Goal: Task Accomplishment & Management: Manage account settings

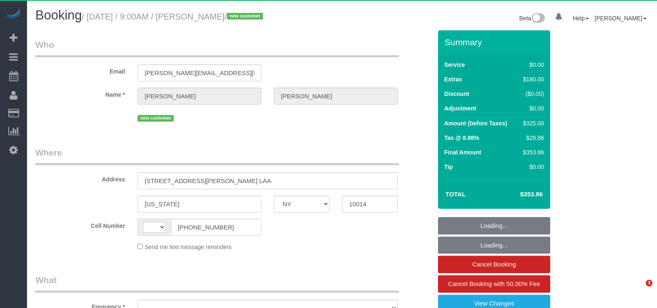
select select "NY"
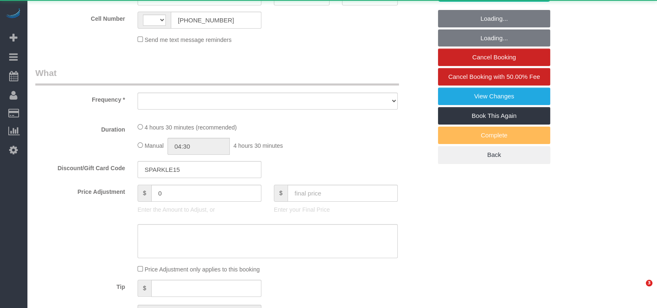
select select "string:[GEOGRAPHIC_DATA]"
select select "string:stripe-pm_1Rt9Jh4VGloSiKo7rO4zz1oS"
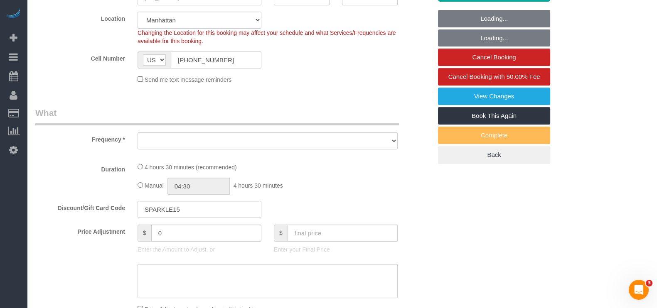
scroll to position [260, 0]
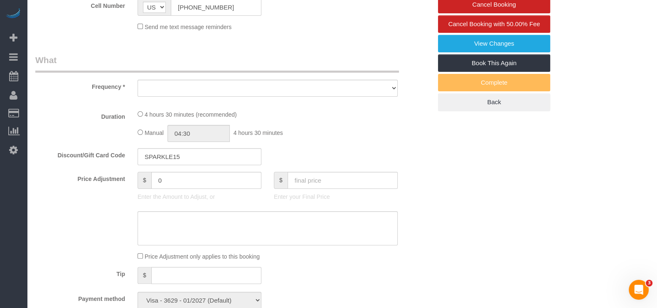
select select "object:671"
select select "1"
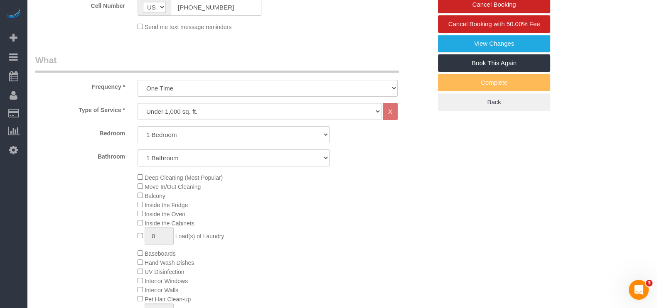
scroll to position [312, 0]
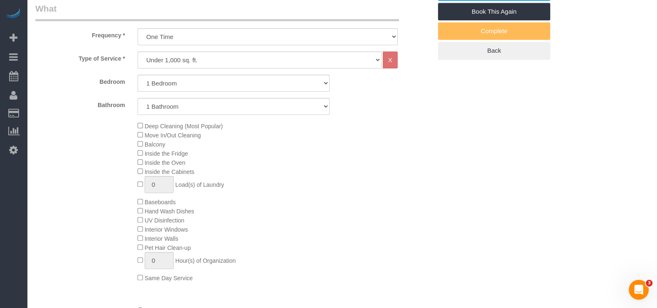
select select "number:56"
select select "number:71"
select select "number:15"
select select "number:5"
select select "object:923"
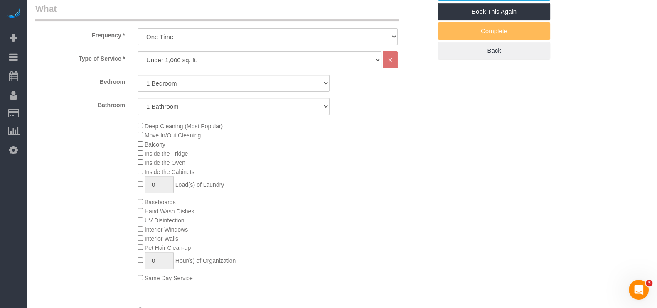
select select "spot1"
select select "1"
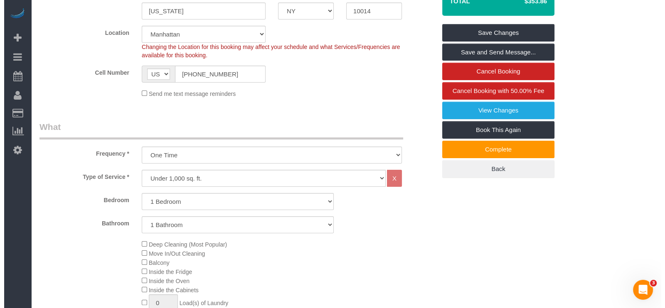
scroll to position [156, 0]
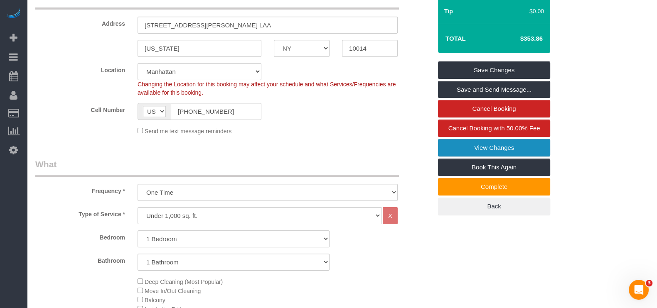
click at [516, 146] on link "View Changes" at bounding box center [494, 147] width 112 height 17
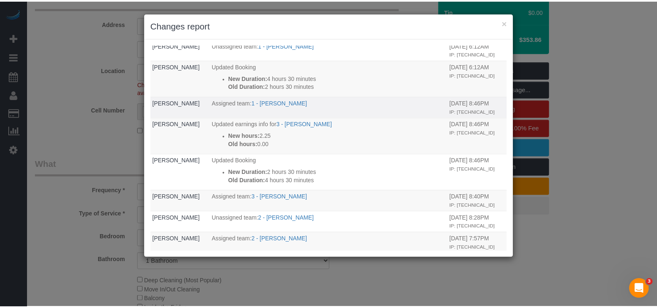
scroll to position [0, 0]
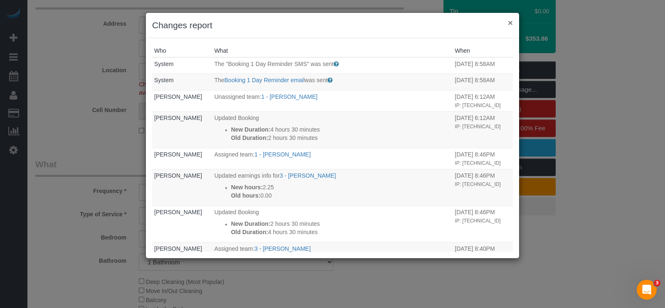
click at [510, 20] on button "×" at bounding box center [510, 22] width 5 height 9
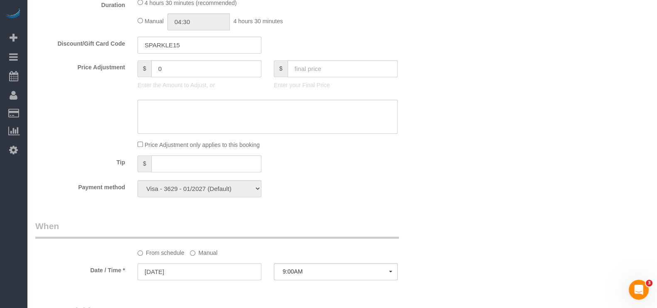
scroll to position [623, 0]
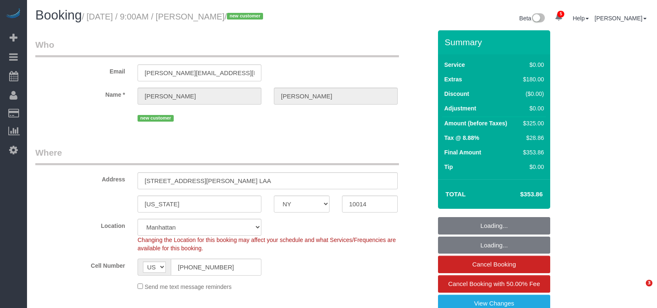
select select "NY"
select select "number:56"
select select "number:71"
select select "number:15"
select select "number:5"
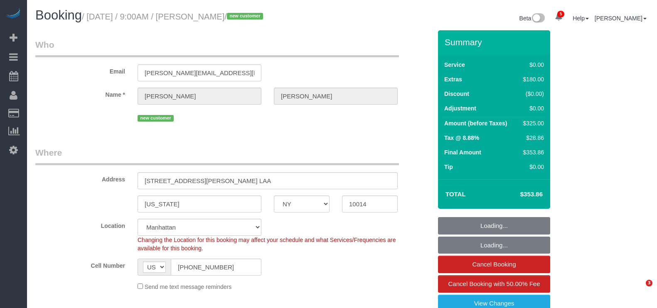
select select "spot1"
select select "1"
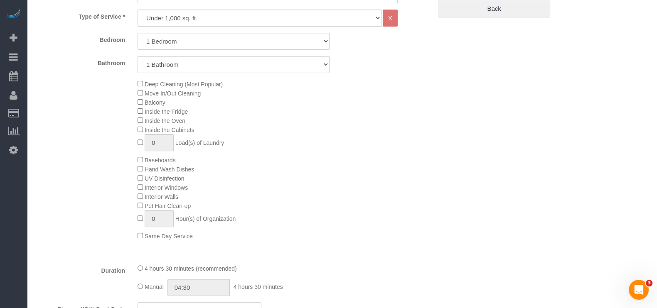
scroll to position [312, 0]
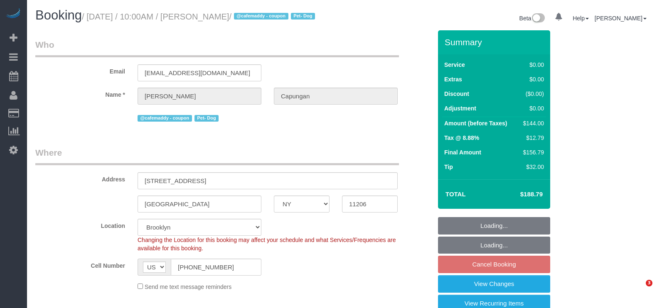
select select "NY"
select select "number:60"
select select "number:73"
select select "number:13"
select select "number:5"
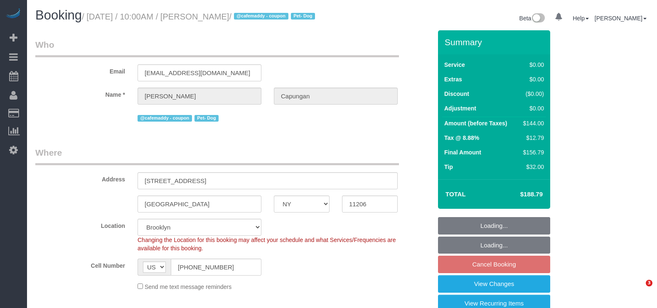
select select "spot3"
select select "1"
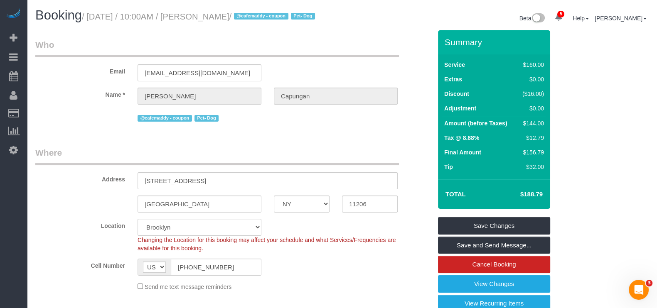
drag, startPoint x: 91, startPoint y: 15, endPoint x: 264, endPoint y: 17, distance: 172.5
click at [262, 17] on small "/ August 18, 2025 / 10:00AM / Sarah Capungan / @cafemaddy - coupon Pet- Dog" at bounding box center [200, 16] width 236 height 9
copy small "August 18, 2025 / 10:00AM / Sarah Capungan"
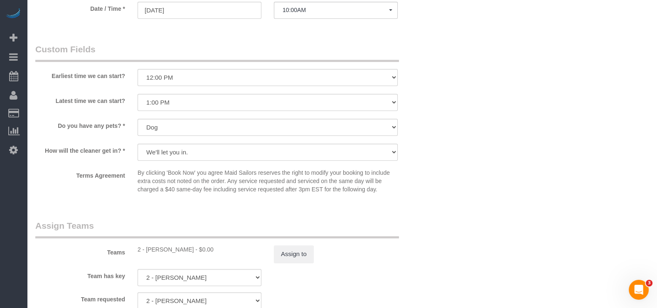
scroll to position [883, 0]
click at [294, 259] on div "Teams 2 - Maria Puetate - $0.00 Assign to" at bounding box center [233, 239] width 409 height 43
click at [297, 261] on button "Assign to" at bounding box center [294, 252] width 40 height 17
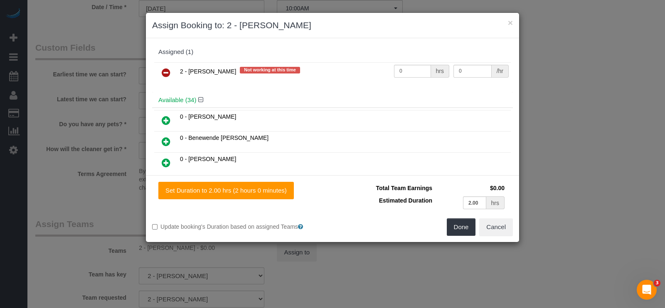
click at [166, 68] on icon at bounding box center [166, 73] width 9 height 10
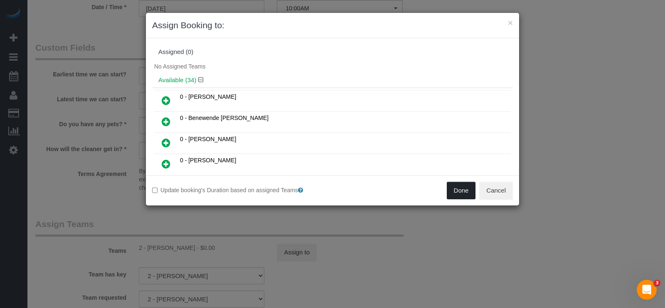
click at [453, 192] on button "Done" at bounding box center [461, 190] width 29 height 17
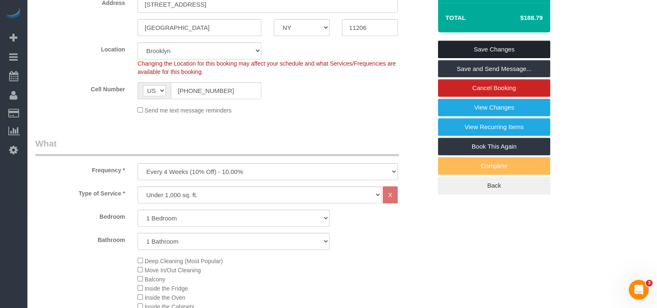
scroll to position [104, 0]
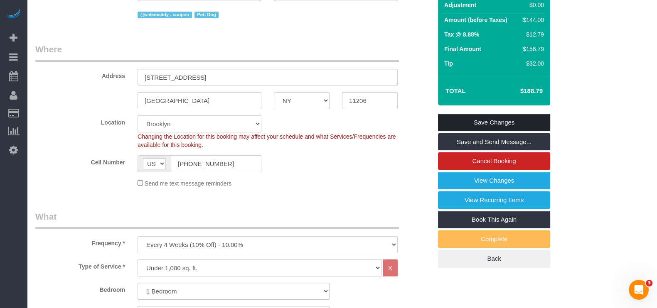
click at [508, 128] on link "Save Changes" at bounding box center [494, 122] width 112 height 17
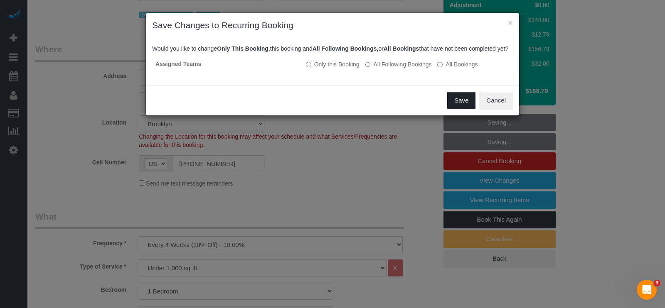
click at [453, 108] on button "Save" at bounding box center [461, 100] width 28 height 17
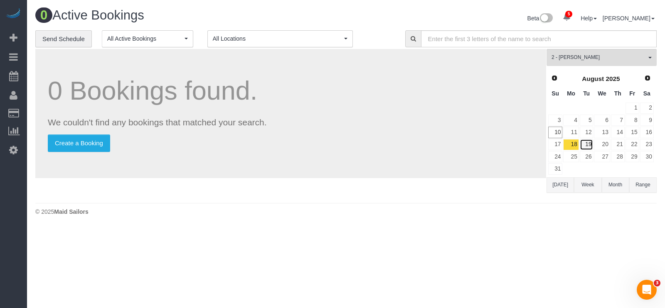
click at [582, 145] on link "19" at bounding box center [587, 144] width 14 height 11
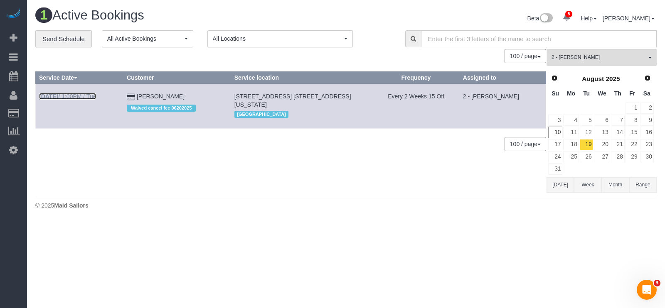
click at [88, 94] on link "Aug 19th / 1:00PM / Tue" at bounding box center [67, 96] width 57 height 7
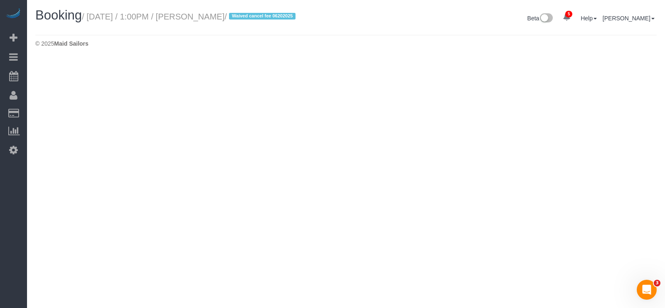
select select "NY"
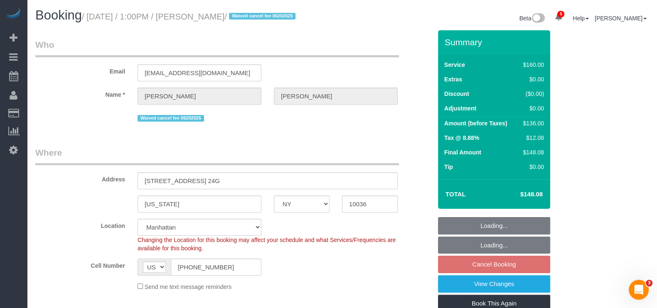
select select "object:3783"
select select "spot66"
select select "number:89"
select select "number:90"
select select "number:15"
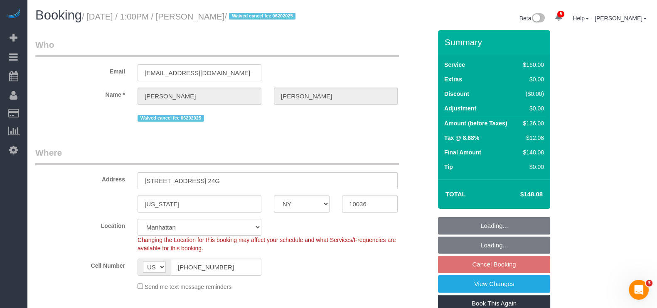
select select "number:5"
select select "string:stripe-pm_1Rpbht4VGloSiKo7IGSsrZOC"
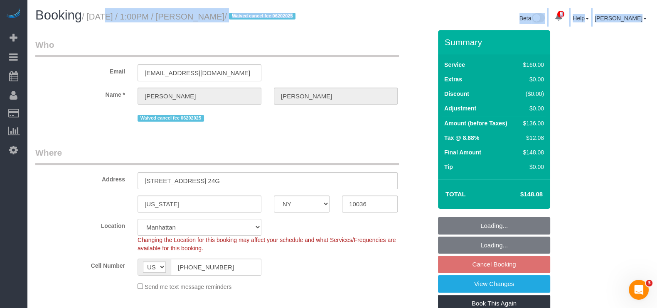
select select "object:4360"
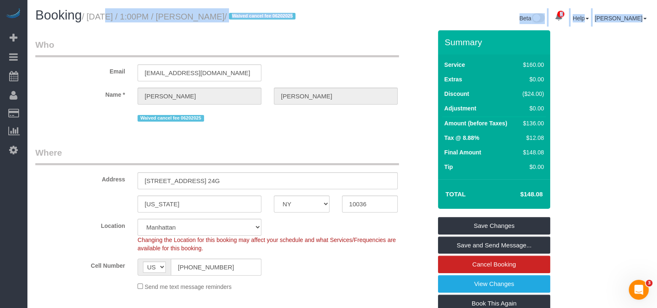
drag, startPoint x: 90, startPoint y: 18, endPoint x: 240, endPoint y: 14, distance: 150.1
click at [240, 14] on small "/ August 19, 2025 / 1:00PM / Goran Tayal / Waived cancel fee 06202025" at bounding box center [190, 16] width 216 height 9
copy small "August 19, 2025 / 1:00PM / Goran Tayal"
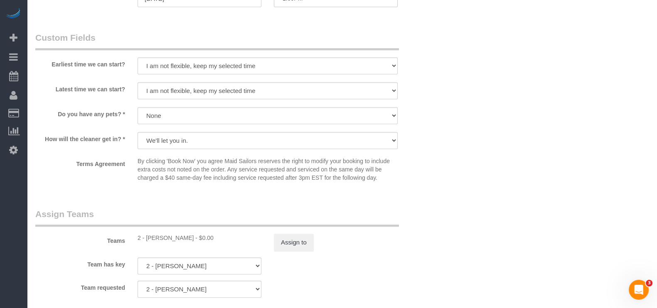
scroll to position [779, 0]
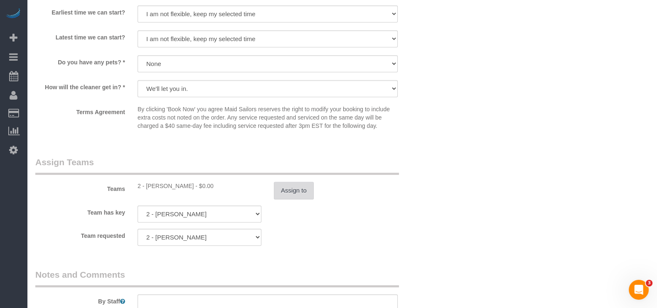
click at [293, 190] on button "Assign to" at bounding box center [294, 190] width 40 height 17
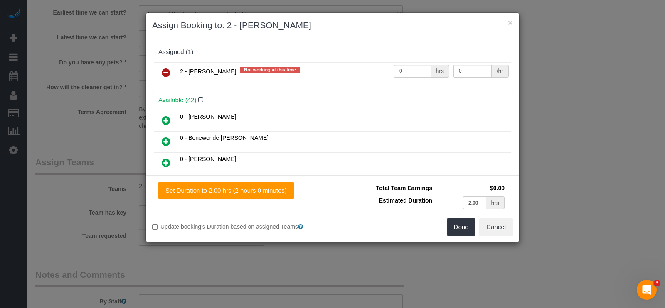
click at [165, 65] on link at bounding box center [166, 73] width 20 height 17
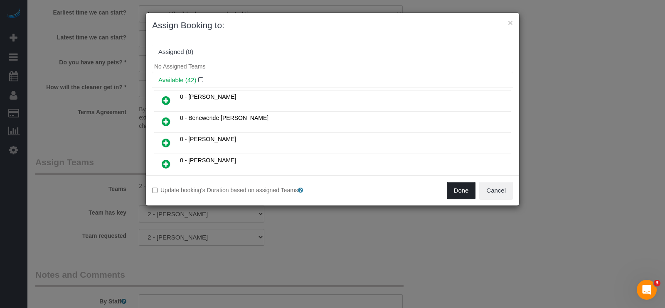
click at [468, 187] on button "Done" at bounding box center [461, 190] width 29 height 17
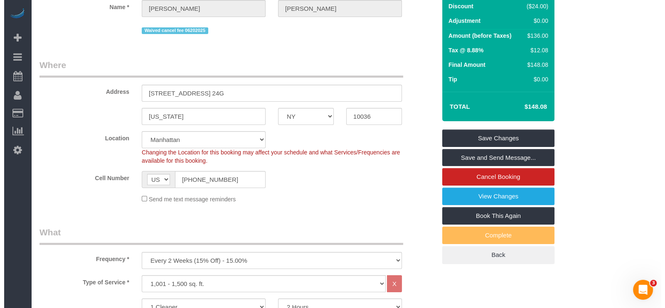
scroll to position [0, 0]
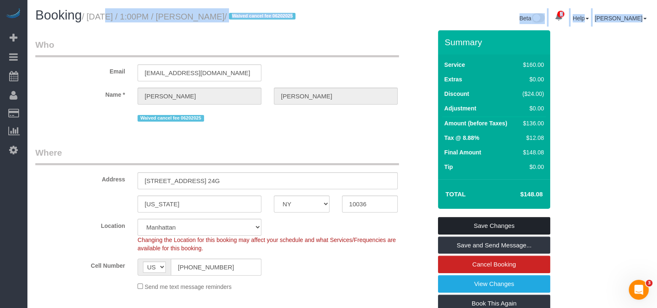
click at [520, 227] on link "Save Changes" at bounding box center [494, 225] width 112 height 17
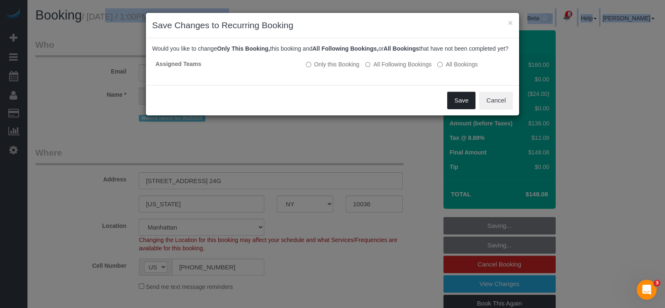
click at [455, 107] on button "Save" at bounding box center [461, 100] width 28 height 17
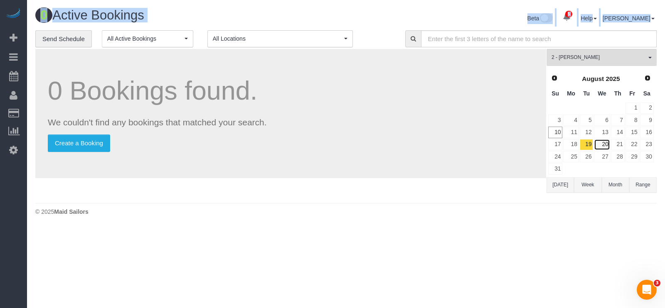
click at [604, 140] on link "20" at bounding box center [602, 144] width 16 height 11
click at [603, 140] on link "20" at bounding box center [602, 144] width 16 height 11
click at [617, 143] on link "21" at bounding box center [618, 144] width 14 height 11
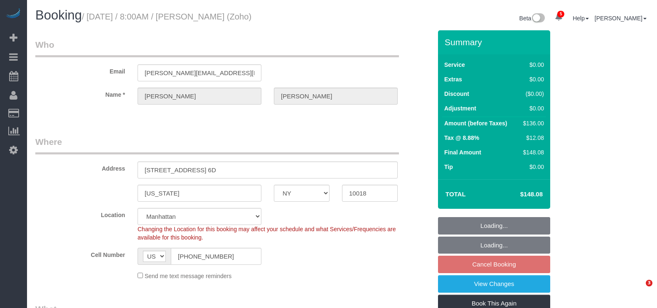
select select "NY"
select select "spot1"
select select "number:89"
select select "number:90"
select select "number:15"
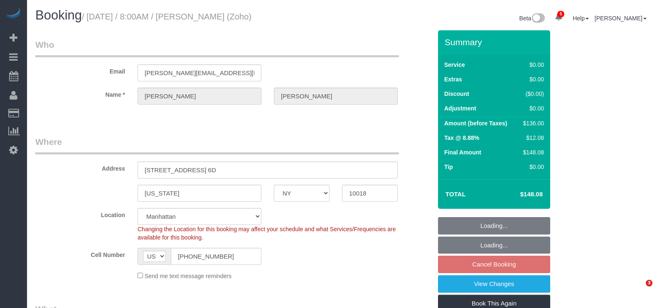
select select "number:5"
select select "1"
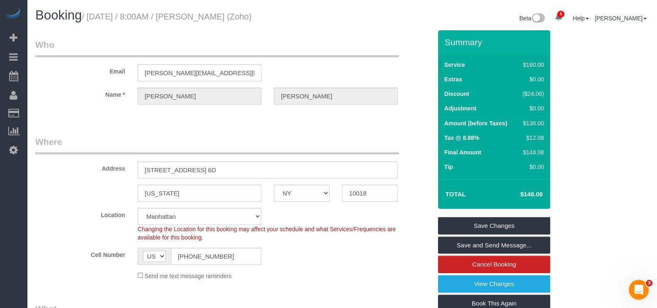
drag, startPoint x: 90, startPoint y: 15, endPoint x: 240, endPoint y: 15, distance: 150.1
click at [240, 15] on small "/ August 21, 2025 / 8:00AM / John Healey (Zoho)" at bounding box center [167, 16] width 170 height 9
copy small "August 21, 2025 / 8:00AM / John Healey"
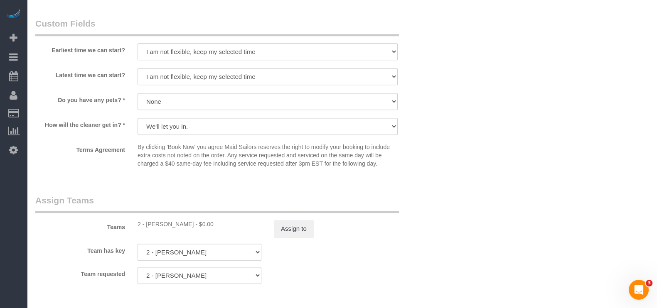
scroll to position [987, 0]
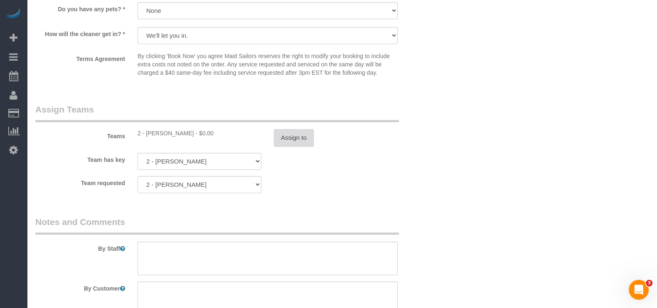
click at [298, 140] on button "Assign to" at bounding box center [294, 137] width 40 height 17
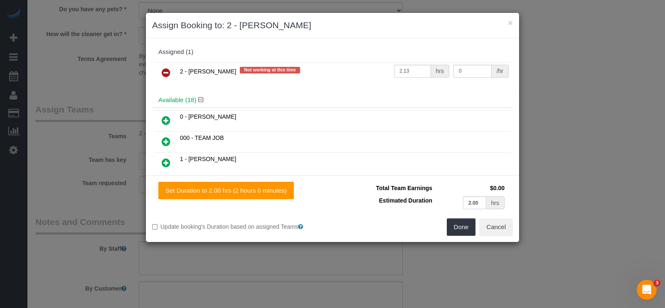
click at [168, 73] on icon at bounding box center [166, 73] width 9 height 10
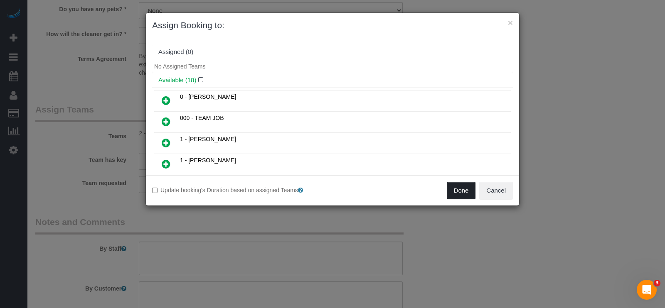
click at [454, 197] on button "Done" at bounding box center [461, 190] width 29 height 17
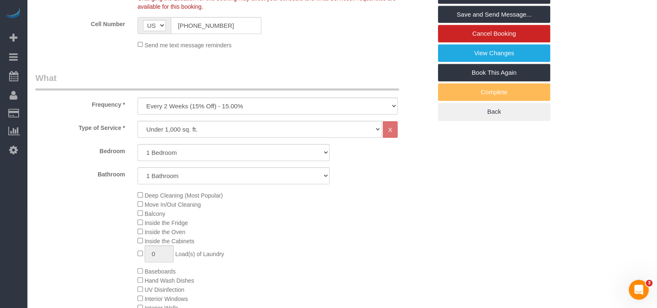
scroll to position [156, 0]
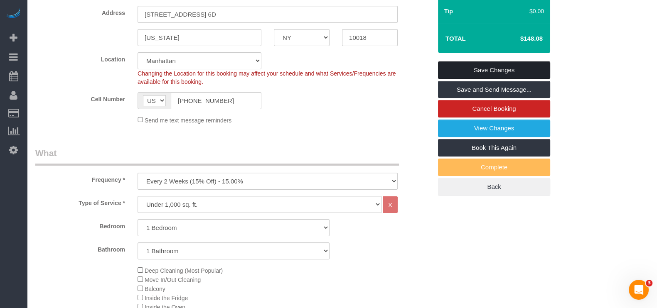
click at [514, 66] on link "Save Changes" at bounding box center [494, 70] width 112 height 17
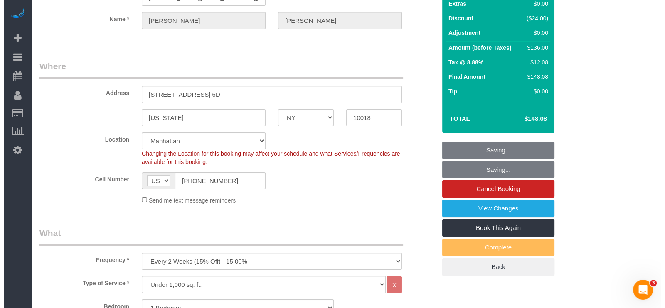
scroll to position [0, 0]
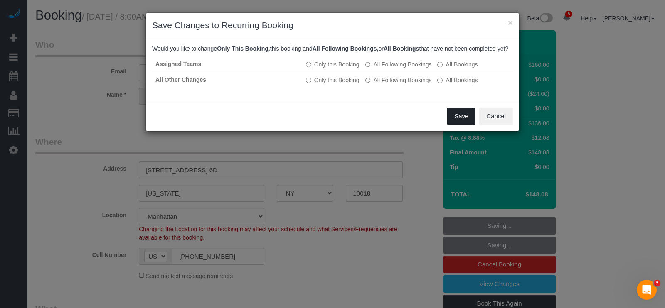
click at [462, 121] on button "Save" at bounding box center [461, 116] width 28 height 17
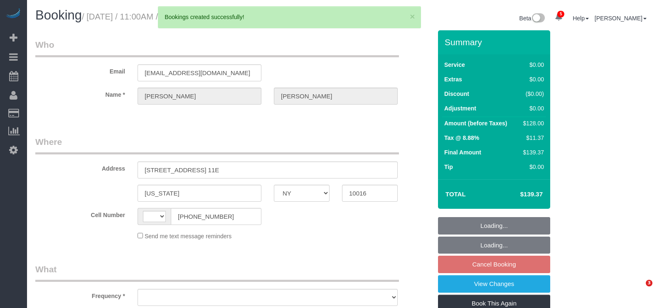
select select "NY"
select select "number:89"
select select "number:90"
select select "number:15"
select select "number:6"
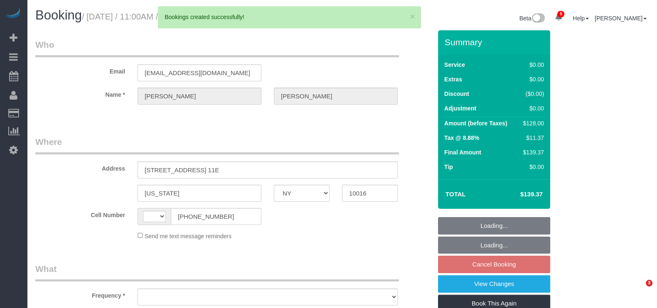
select select "string:[GEOGRAPHIC_DATA]"
select select "string:stripe-pm_1Pehcb4VGloSiKo7kAgfW8VD"
select select "spot4"
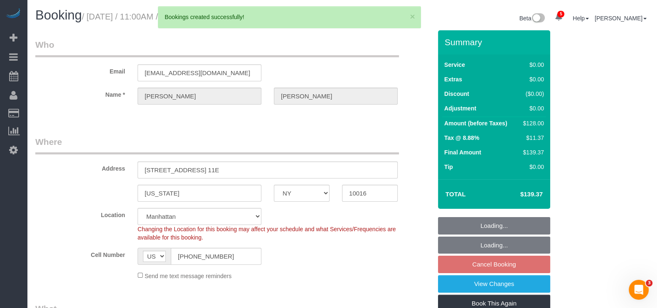
select select "object:1157"
select select
select select "object:1264"
select select "spot61"
select select "1"
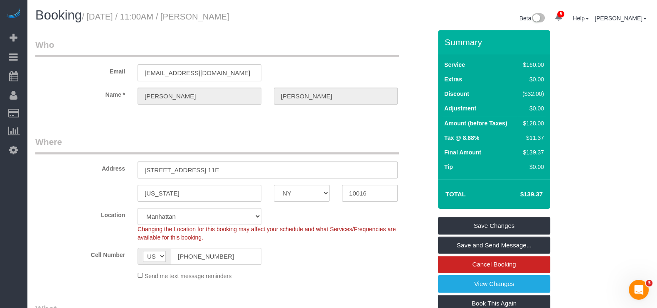
drag, startPoint x: 90, startPoint y: 17, endPoint x: 310, endPoint y: 20, distance: 220.3
click at [310, 20] on h1 "Booking / [DATE] / 11:00AM / [PERSON_NAME]" at bounding box center [185, 15] width 301 height 14
copy small "[DATE] / 11:00AM / [PERSON_NAME]"
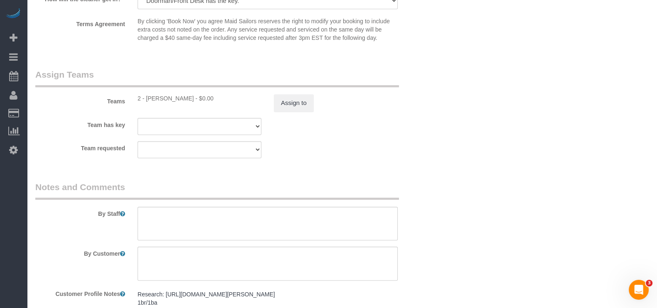
scroll to position [979, 0]
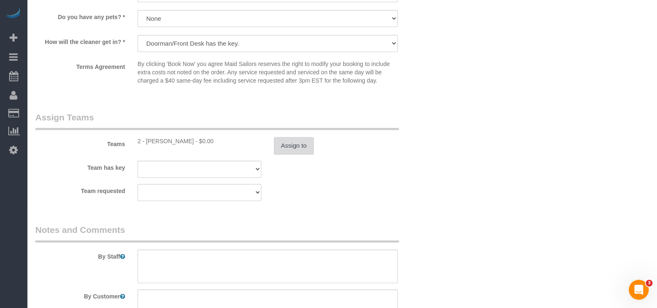
click at [289, 151] on button "Assign to" at bounding box center [294, 145] width 40 height 17
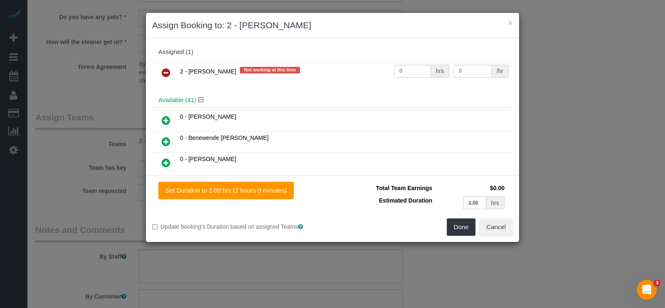
drag, startPoint x: 164, startPoint y: 72, endPoint x: 426, endPoint y: 163, distance: 277.6
click at [164, 71] on icon at bounding box center [166, 73] width 9 height 10
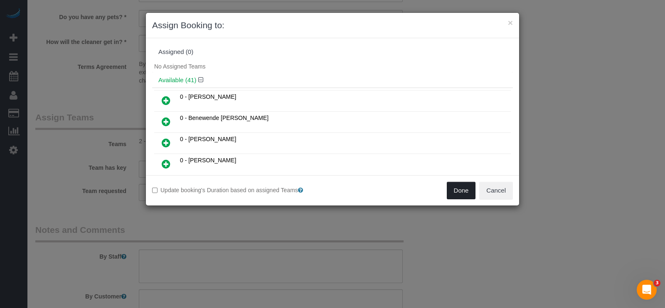
click at [459, 194] on button "Done" at bounding box center [461, 190] width 29 height 17
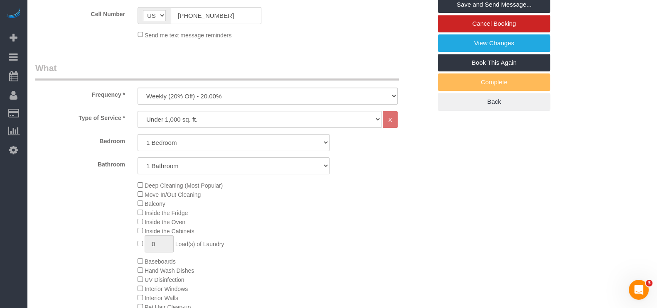
scroll to position [148, 0]
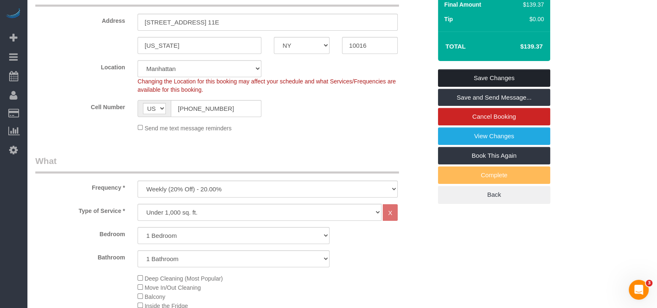
click at [522, 76] on link "Save Changes" at bounding box center [494, 77] width 112 height 17
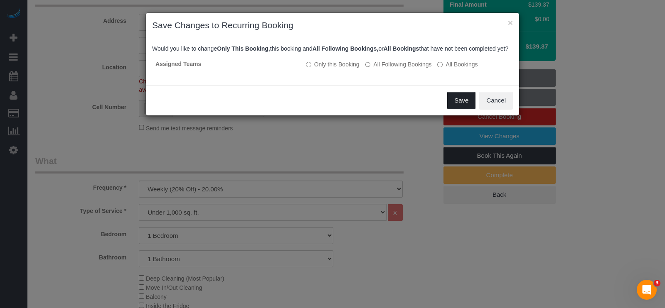
click at [460, 107] on button "Save" at bounding box center [461, 100] width 28 height 17
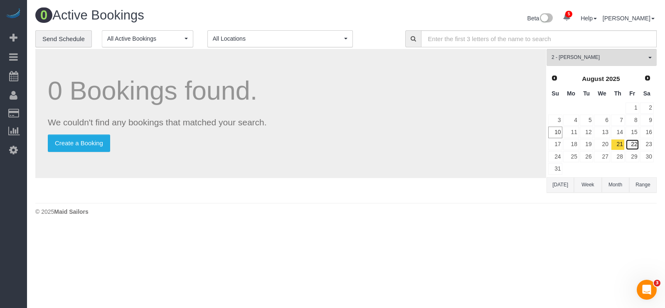
click at [633, 142] on link "22" at bounding box center [633, 144] width 14 height 11
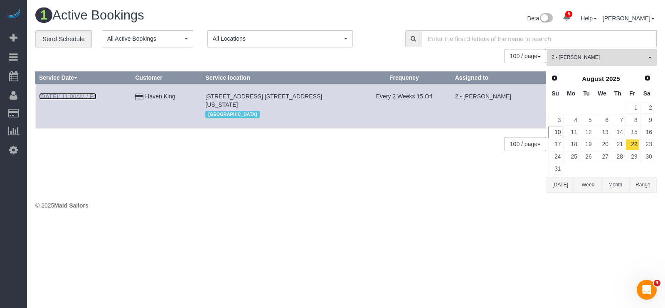
click at [79, 97] on link "[DATE] 11:00AM / Fri" at bounding box center [67, 96] width 57 height 7
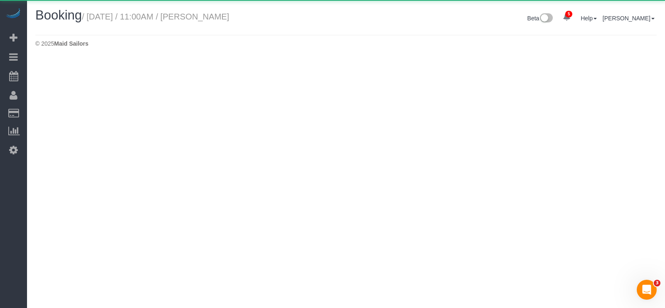
select select "NY"
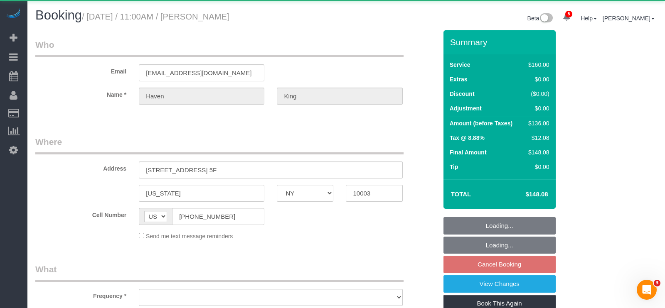
select select "object:4089"
select select "number:59"
select select "number:73"
select select "number:15"
select select "number:6"
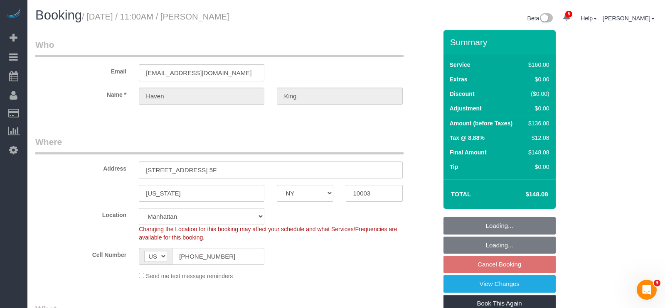
select select "object:4749"
select select "string:stripe-pm_1RUCwW4VGloSiKo73LZshwpy"
select select "spot118"
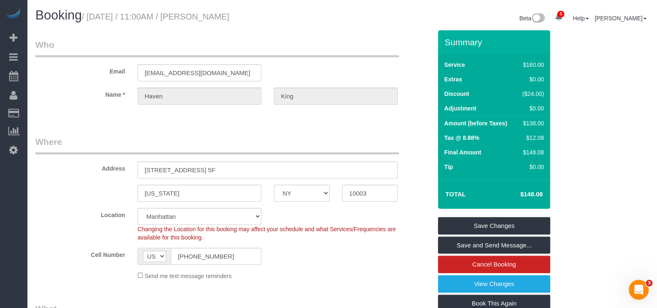
drag, startPoint x: 88, startPoint y: 15, endPoint x: 293, endPoint y: 15, distance: 204.5
click at [276, 12] on h1 "Booking / [DATE] / 11:00AM / Haven King" at bounding box center [185, 15] width 301 height 14
copy small "[DATE] / 11:00AM / Haven King"
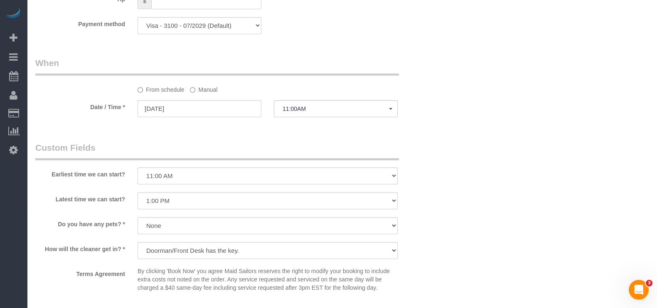
scroll to position [831, 0]
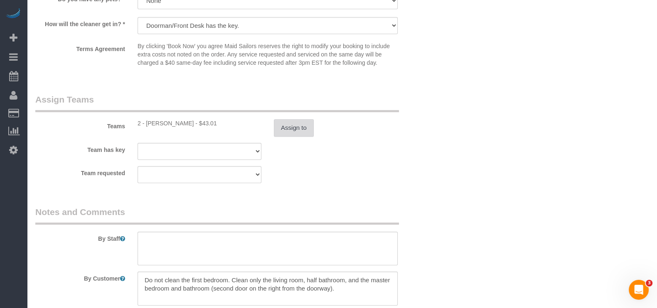
click at [297, 125] on button "Assign to" at bounding box center [294, 127] width 40 height 17
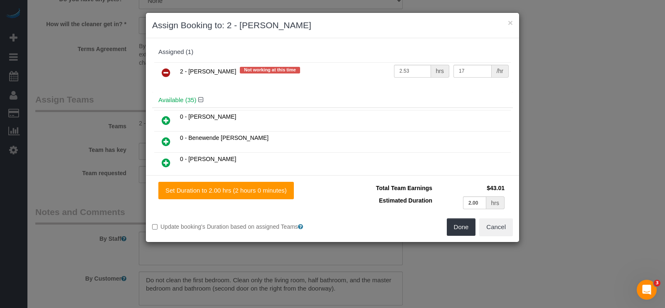
click at [168, 74] on icon at bounding box center [166, 73] width 9 height 10
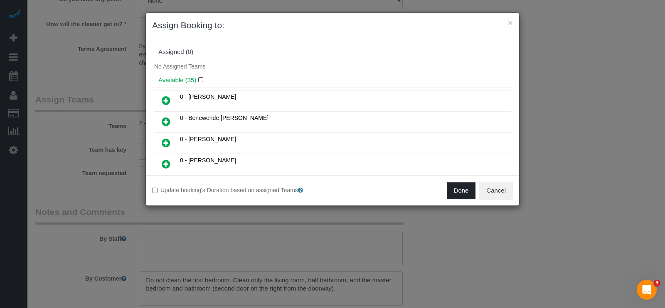
drag, startPoint x: 463, startPoint y: 193, endPoint x: 459, endPoint y: 195, distance: 4.3
click at [463, 194] on button "Done" at bounding box center [461, 190] width 29 height 17
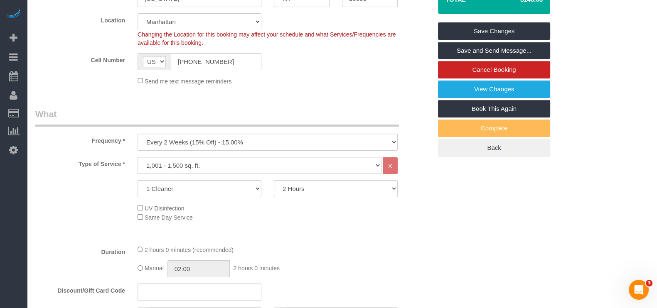
scroll to position [52, 0]
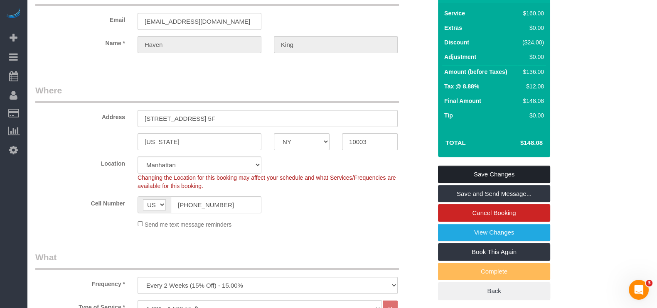
click at [528, 170] on link "Save Changes" at bounding box center [494, 174] width 112 height 17
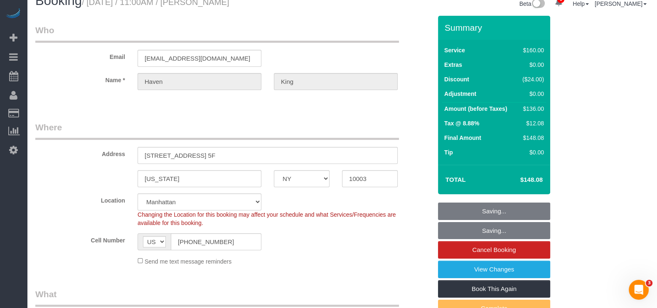
scroll to position [0, 0]
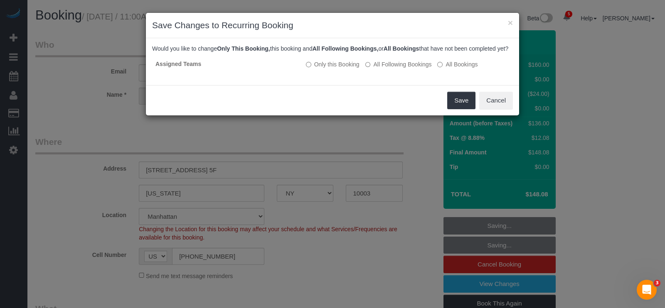
click at [460, 96] on div "Save Cancel" at bounding box center [332, 100] width 373 height 30
click at [460, 108] on button "Save" at bounding box center [461, 100] width 28 height 17
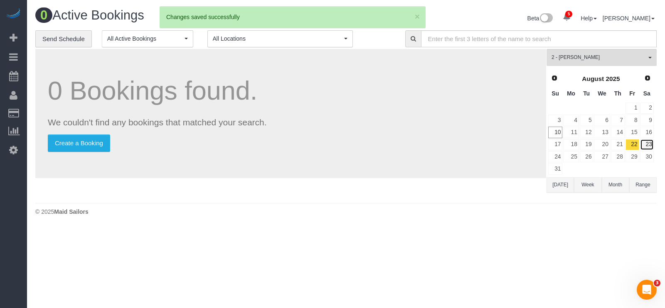
click at [647, 143] on link "23" at bounding box center [647, 144] width 14 height 11
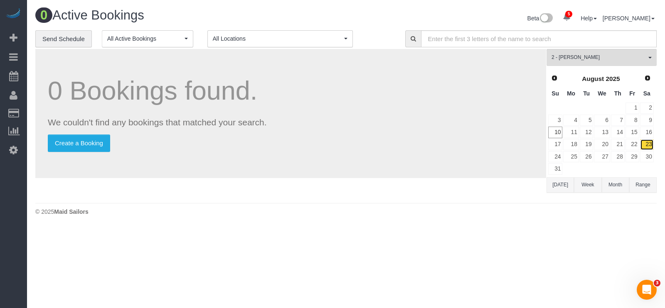
click at [647, 143] on link "23" at bounding box center [647, 144] width 14 height 11
click at [557, 154] on link "24" at bounding box center [555, 156] width 14 height 11
click at [572, 153] on link "25" at bounding box center [570, 156] width 15 height 11
click at [588, 156] on link "26" at bounding box center [587, 156] width 14 height 11
click at [589, 156] on link "26" at bounding box center [587, 156] width 14 height 11
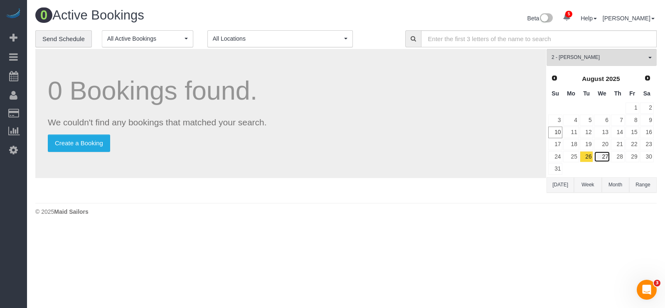
click at [607, 157] on link "27" at bounding box center [602, 156] width 16 height 11
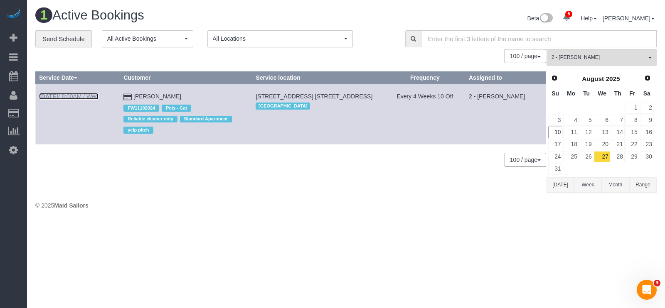
click at [84, 93] on link "[DATE] 8:00AM / Wed" at bounding box center [68, 96] width 59 height 7
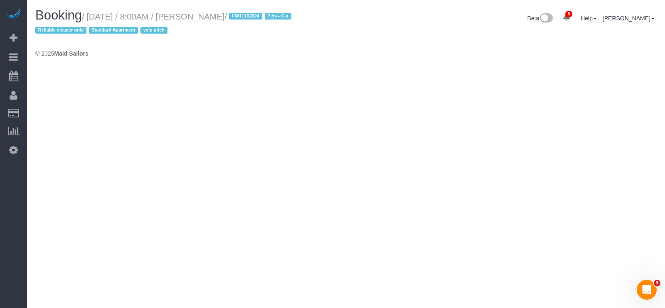
select select "NY"
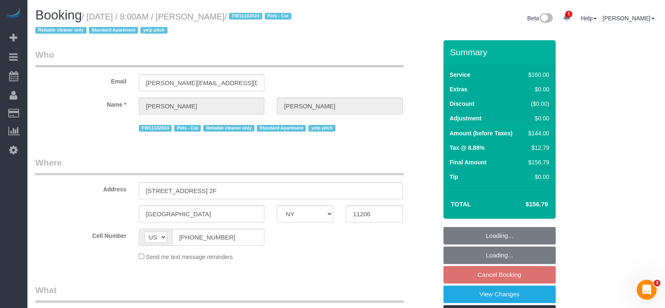
select select "object:7879"
select select "string:stripe-pm_1LVK4E4VGloSiKo77j9FA1oZ"
select select "spot171"
select select "number:89"
select select "number:90"
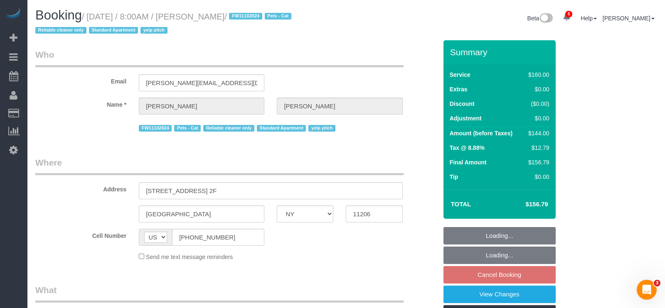
select select "number:14"
select select "number:5"
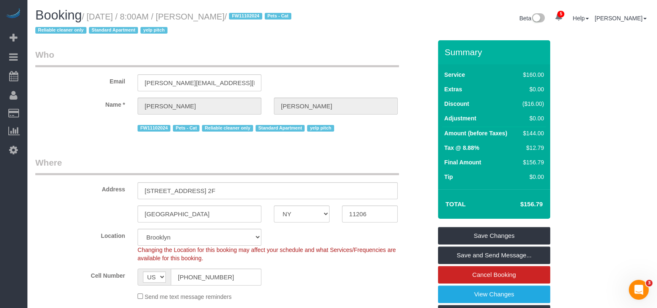
drag, startPoint x: 89, startPoint y: 16, endPoint x: 260, endPoint y: 15, distance: 170.4
click at [260, 17] on small "/ [DATE] / 8:00AM / [PERSON_NAME] / FW11102024 Pets - Cat Reliable cleaner only…" at bounding box center [164, 23] width 259 height 23
copy small "[DATE] / 8:00AM / [PERSON_NAME]"
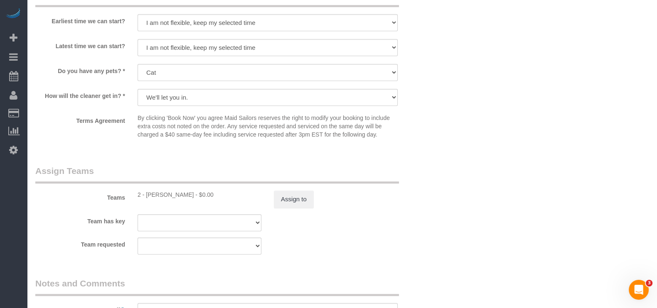
scroll to position [831, 0]
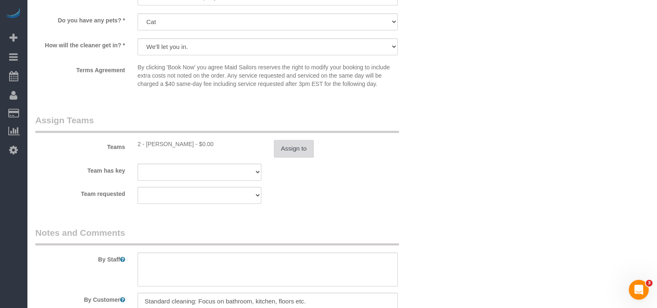
click at [295, 148] on button "Assign to" at bounding box center [294, 148] width 40 height 17
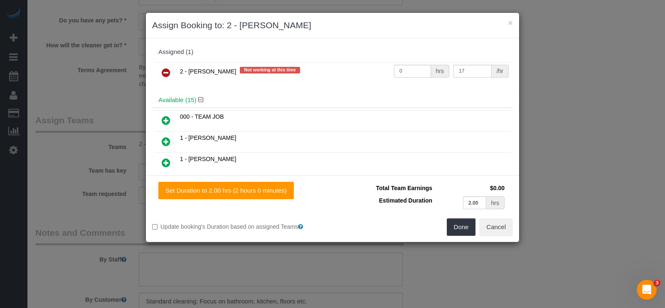
click at [170, 69] on link at bounding box center [166, 73] width 20 height 17
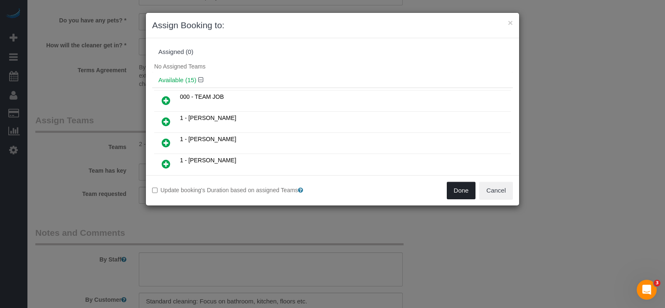
click at [465, 197] on button "Done" at bounding box center [461, 190] width 29 height 17
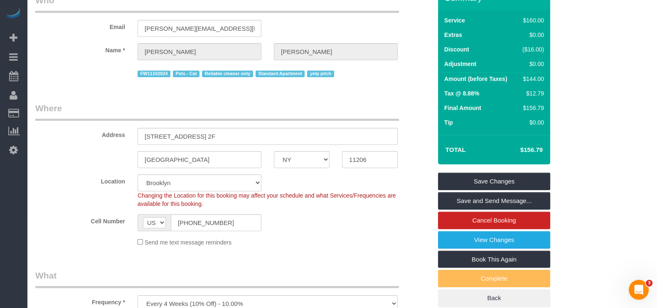
scroll to position [0, 0]
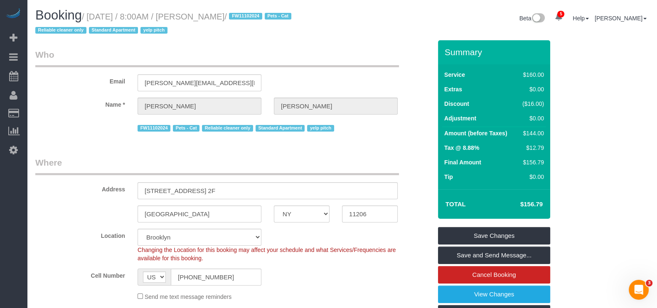
click at [519, 225] on div "Summary Service $160.00 Extras $0.00 Discount ($16.00) Adjustment $0.00 Amount …" at bounding box center [494, 201] width 112 height 322
click at [520, 237] on link "Save Changes" at bounding box center [494, 235] width 112 height 17
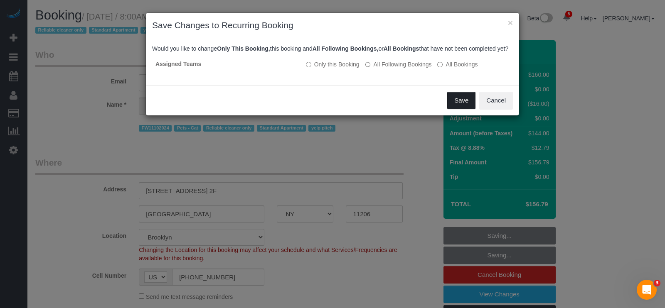
click at [470, 106] on button "Save" at bounding box center [461, 100] width 28 height 17
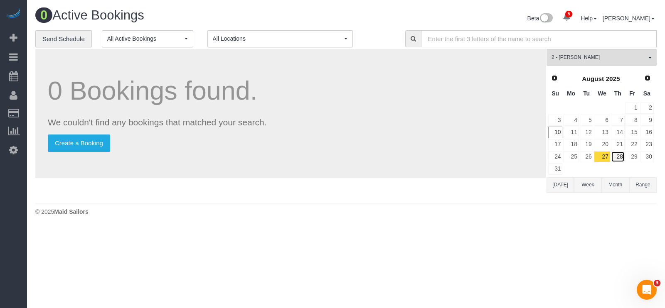
click at [619, 157] on link "28" at bounding box center [618, 156] width 14 height 11
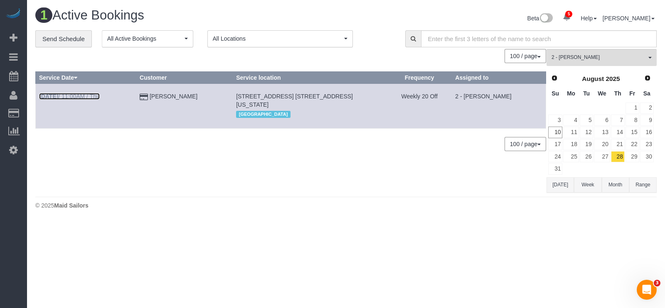
click at [83, 95] on link "[DATE] 11:00AM / Thu" at bounding box center [69, 96] width 61 height 7
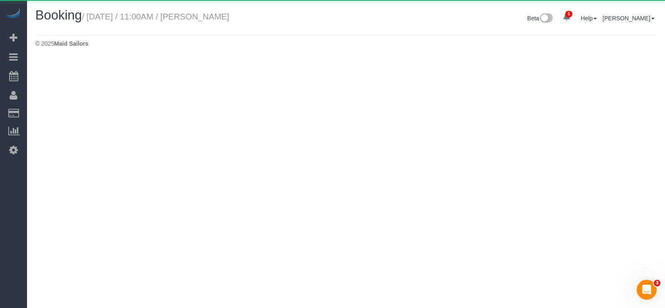
select select "NY"
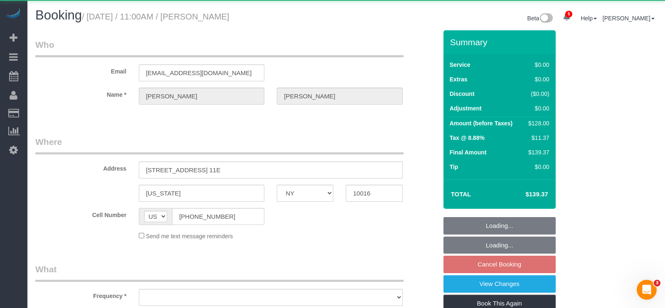
select select "object:10962"
select select "string:stripe-pm_1Pehcb4VGloSiKo7kAgfW8VD"
select select "1"
select select "number:89"
select select "number:90"
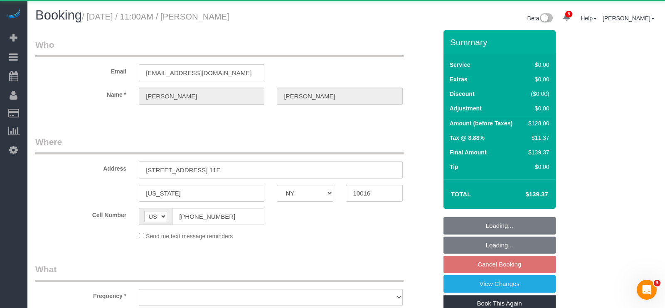
select select "number:15"
select select "number:6"
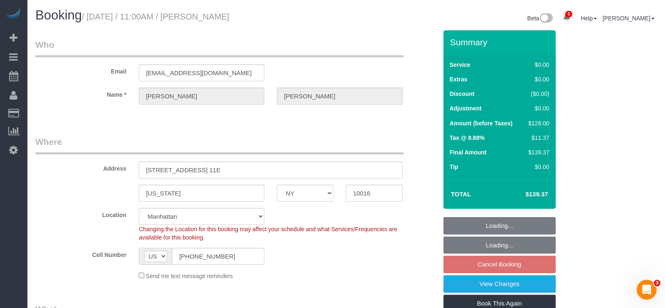
select select "spot233"
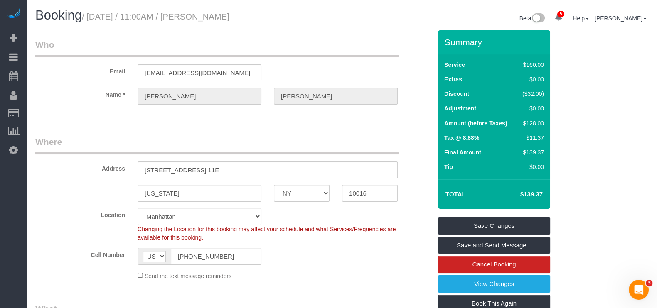
drag, startPoint x: 89, startPoint y: 19, endPoint x: 285, endPoint y: 18, distance: 196.6
click at [284, 18] on h1 "Booking / [DATE] / 11:00AM / [PERSON_NAME]" at bounding box center [185, 15] width 301 height 14
copy small "[DATE] / 11:00AM / [PERSON_NAME]"
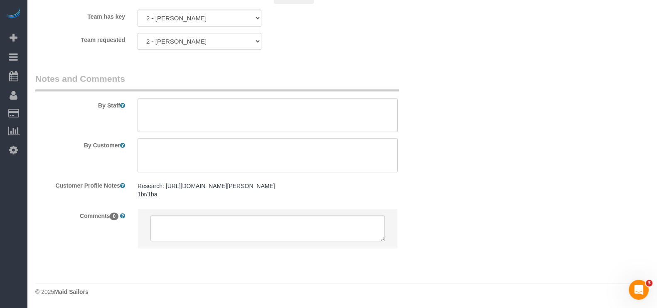
scroll to position [979, 0]
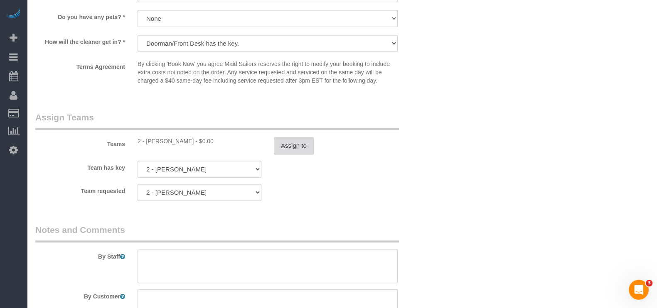
click at [286, 144] on button "Assign to" at bounding box center [294, 145] width 40 height 17
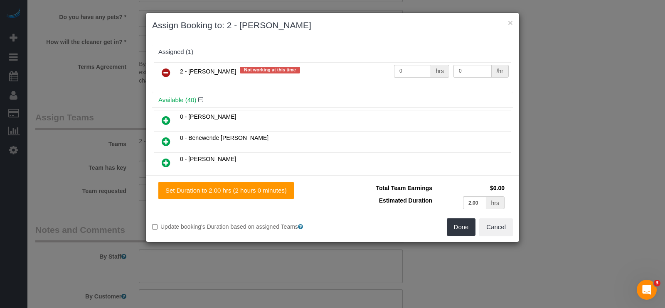
click at [162, 70] on icon at bounding box center [166, 73] width 9 height 10
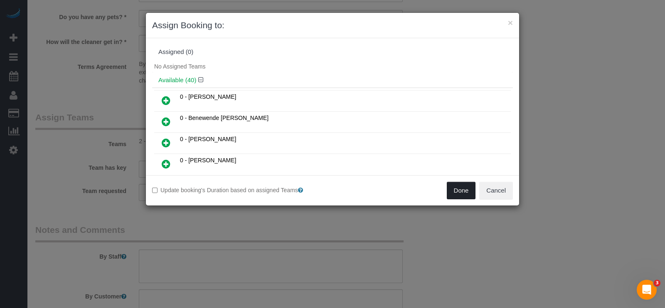
click at [469, 191] on button "Done" at bounding box center [461, 190] width 29 height 17
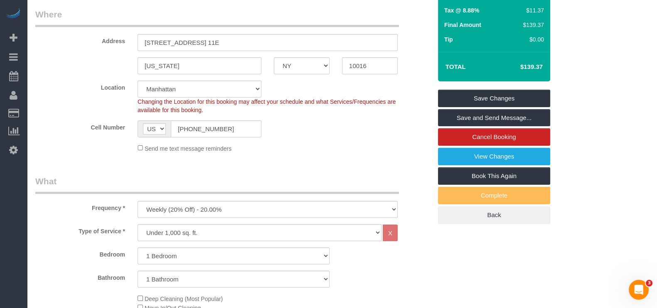
scroll to position [44, 0]
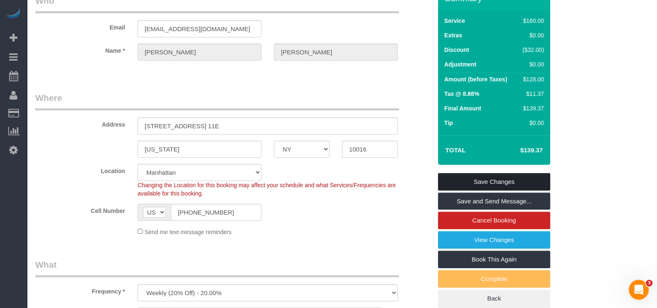
click at [517, 174] on link "Save Changes" at bounding box center [494, 181] width 112 height 17
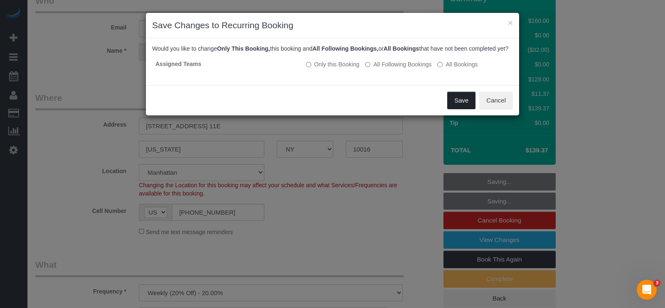
click at [456, 108] on button "Save" at bounding box center [461, 100] width 28 height 17
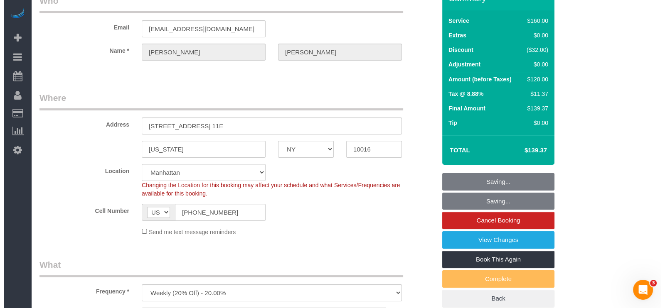
scroll to position [0, 0]
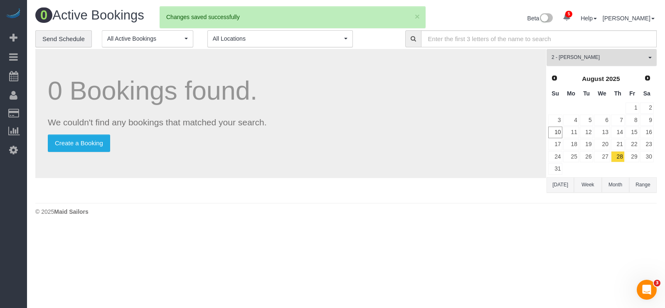
click at [651, 60] on button "2 - [PERSON_NAME] All Teams" at bounding box center [602, 57] width 110 height 17
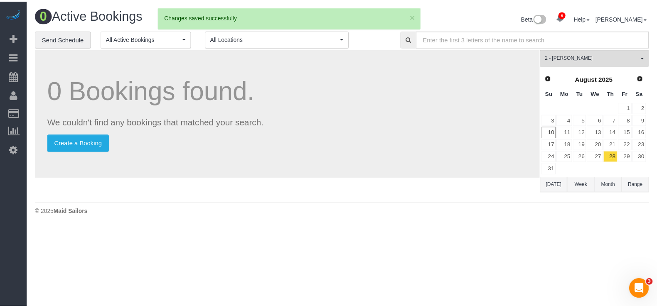
scroll to position [577, 0]
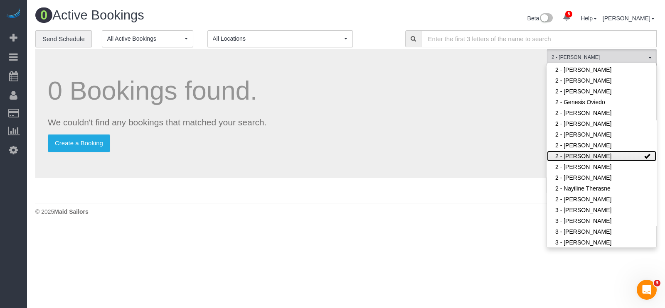
click at [611, 155] on link "2 - [PERSON_NAME]" at bounding box center [601, 156] width 109 height 11
click at [195, 193] on div "0 Bookings found. We couldn't find any bookings that matched your search. Creat…" at bounding box center [290, 124] width 511 height 150
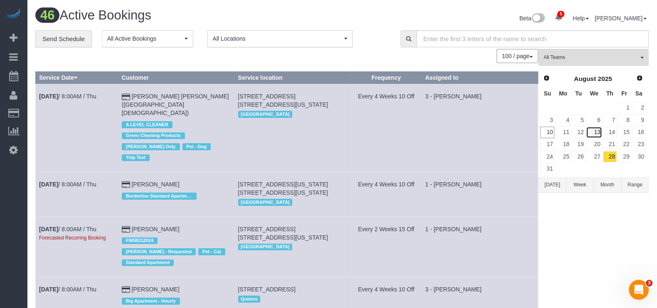
click at [596, 133] on link "13" at bounding box center [594, 132] width 16 height 11
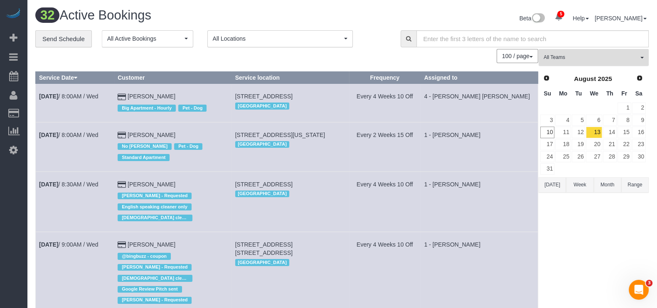
click at [639, 58] on button "All Teams" at bounding box center [594, 57] width 110 height 17
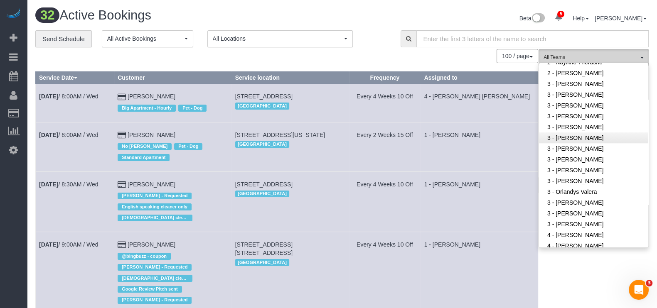
scroll to position [680, 0]
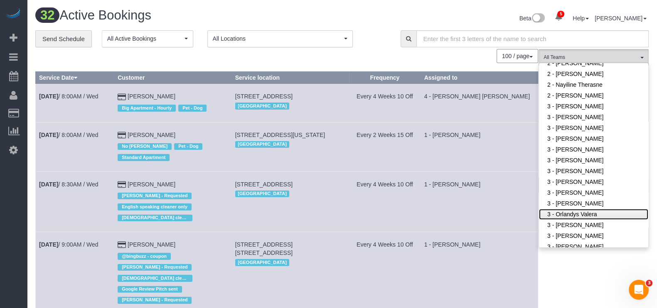
click at [587, 215] on link "3 - Orlandys Valera" at bounding box center [593, 214] width 109 height 11
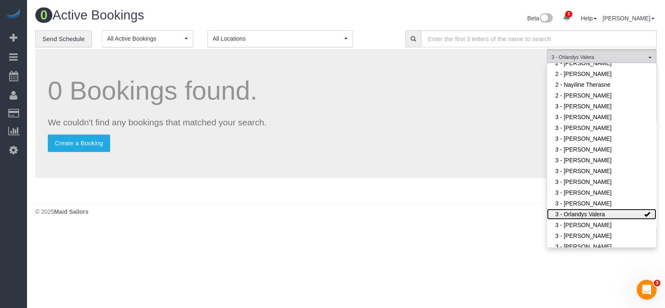
click at [587, 215] on link "3 - Orlandys Valera" at bounding box center [601, 214] width 109 height 11
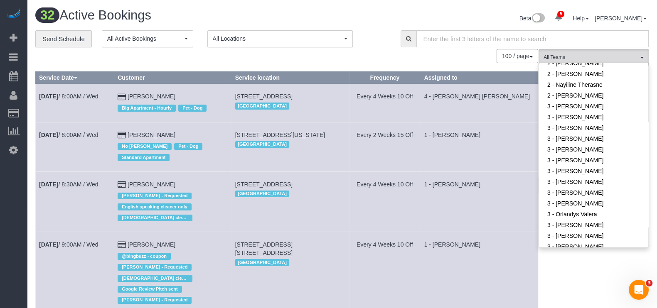
click at [519, 142] on td "1 - [PERSON_NAME]" at bounding box center [479, 146] width 117 height 49
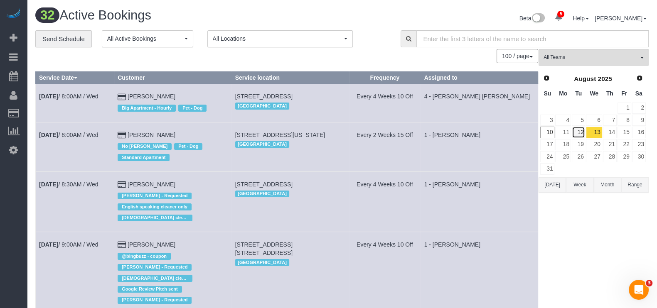
click at [577, 132] on link "12" at bounding box center [579, 132] width 14 height 11
click at [578, 132] on link "12" at bounding box center [579, 132] width 14 height 11
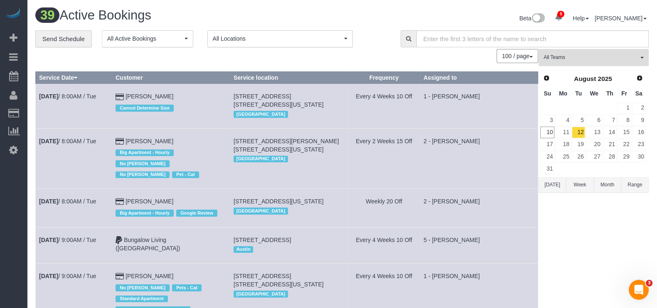
click at [632, 55] on span "All Teams" at bounding box center [591, 57] width 95 height 7
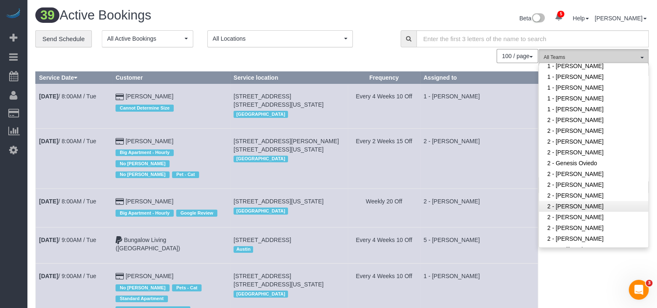
scroll to position [473, 0]
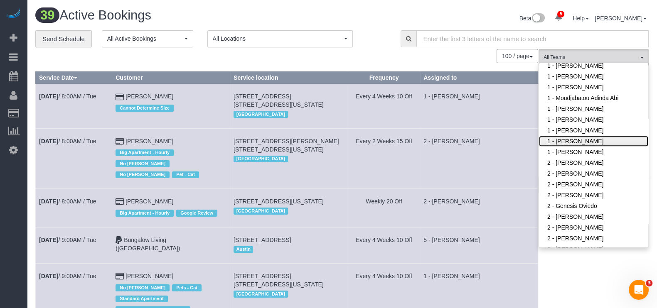
click at [601, 143] on link "1 - [PERSON_NAME]" at bounding box center [593, 141] width 109 height 11
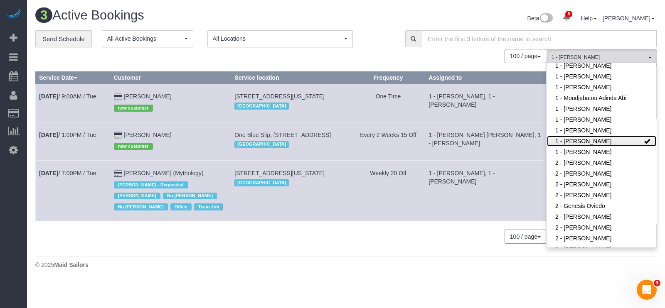
click at [623, 140] on link "1 - [PERSON_NAME]" at bounding box center [601, 141] width 109 height 11
